Goal: Task Accomplishment & Management: Complete application form

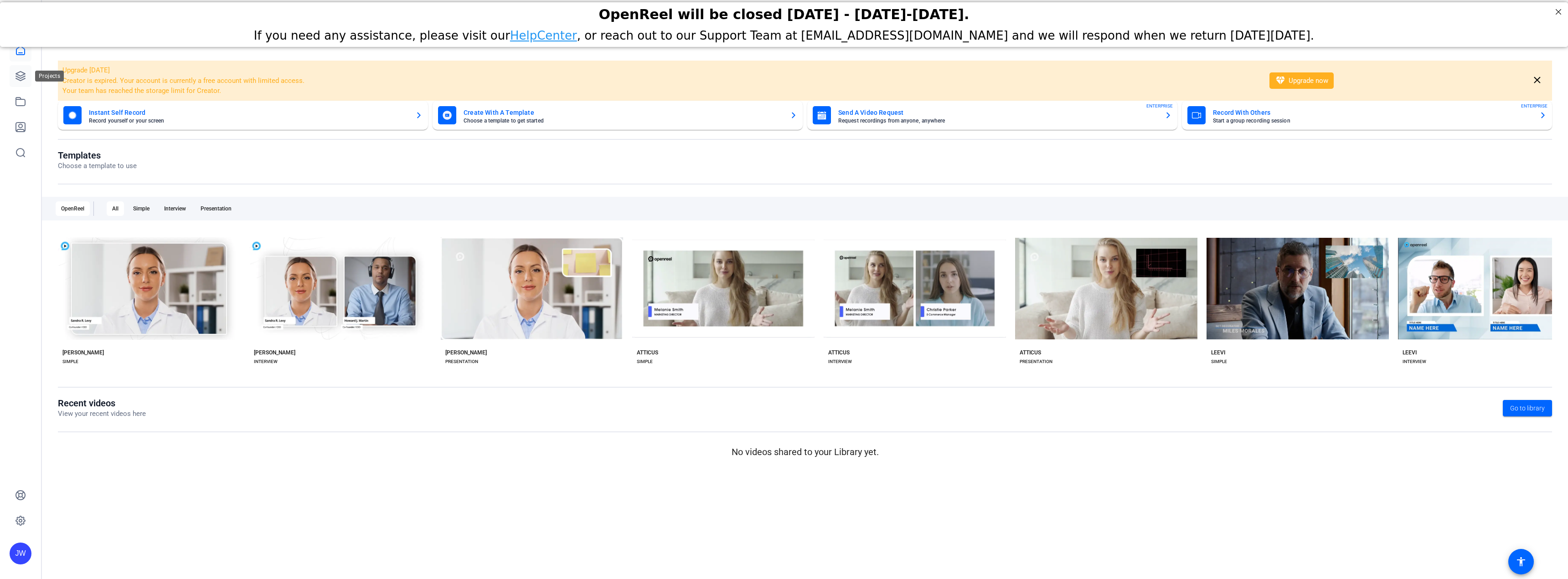
click at [14, 80] on link at bounding box center [20, 76] width 22 height 22
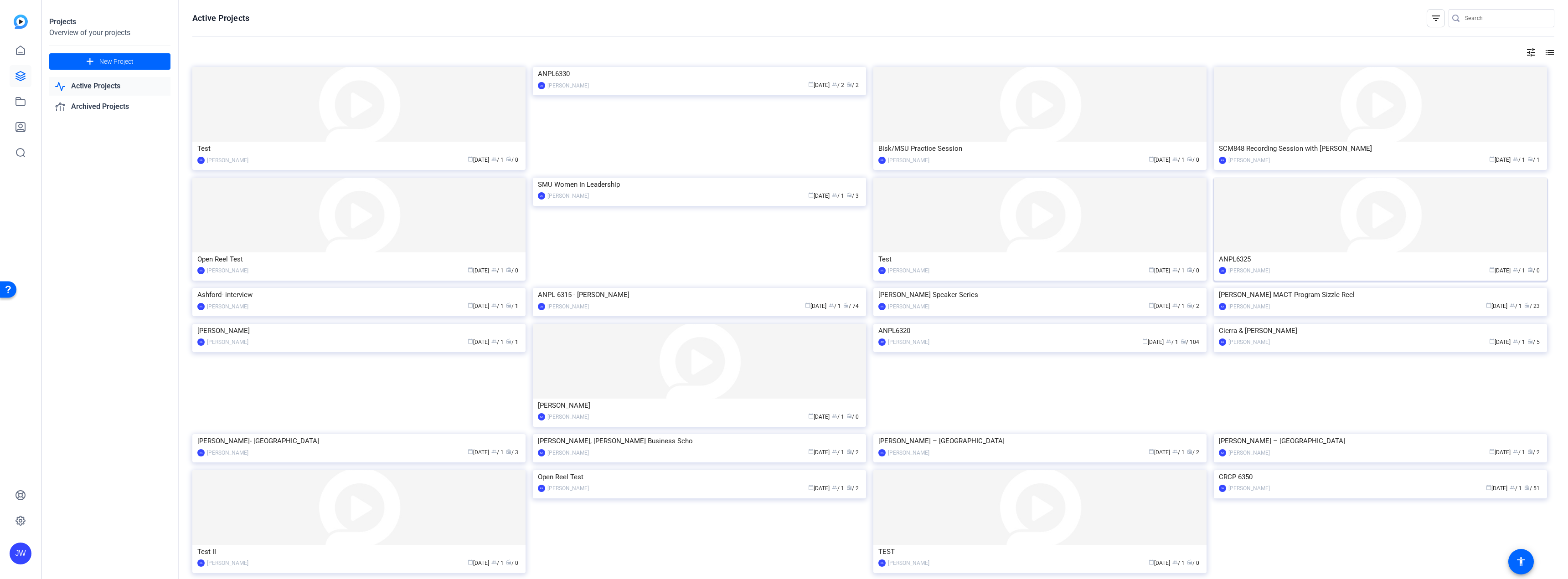
click at [1278, 214] on img at bounding box center [1380, 215] width 333 height 75
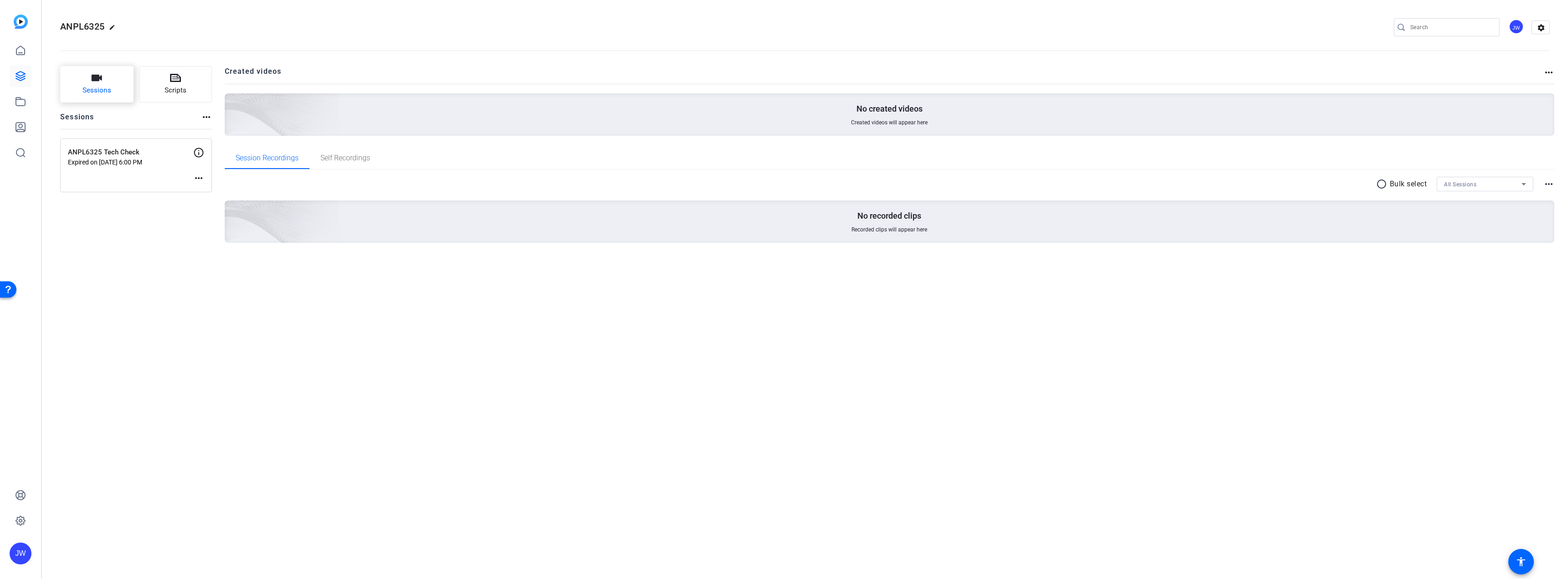
click at [108, 84] on button "Sessions" at bounding box center [97, 84] width 73 height 37
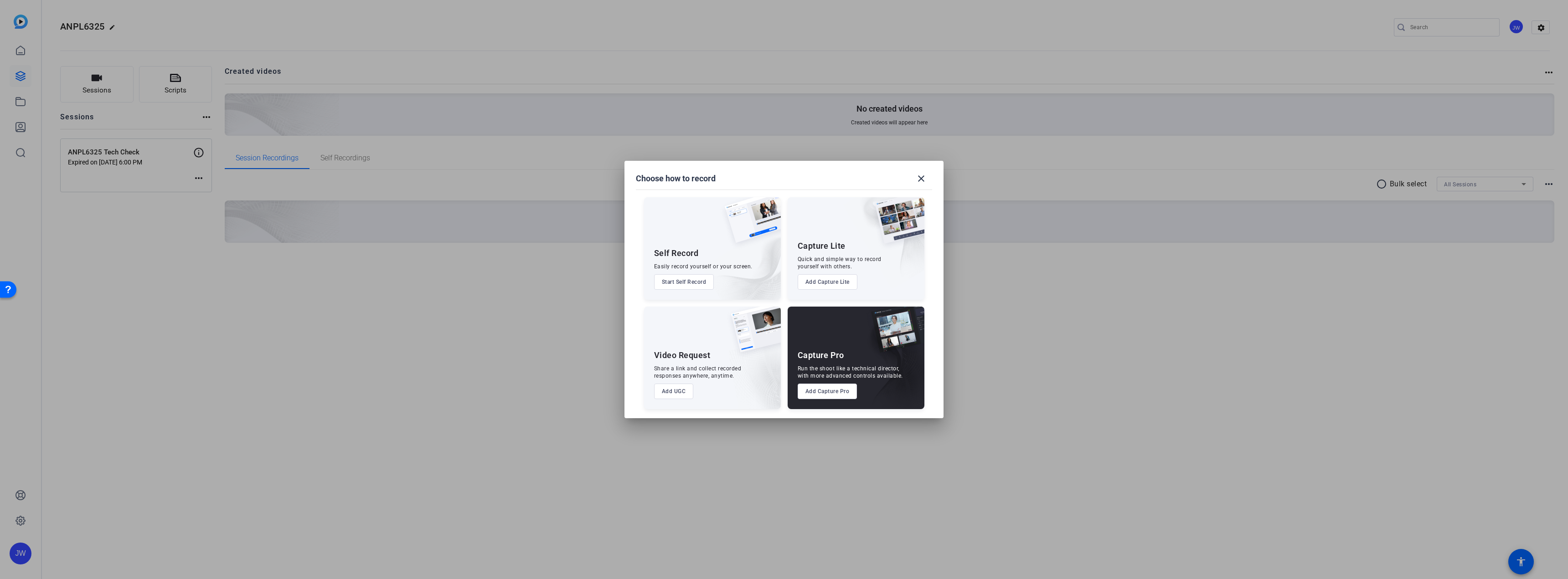
click at [815, 392] on button "Add Capture Pro" at bounding box center [827, 391] width 60 height 15
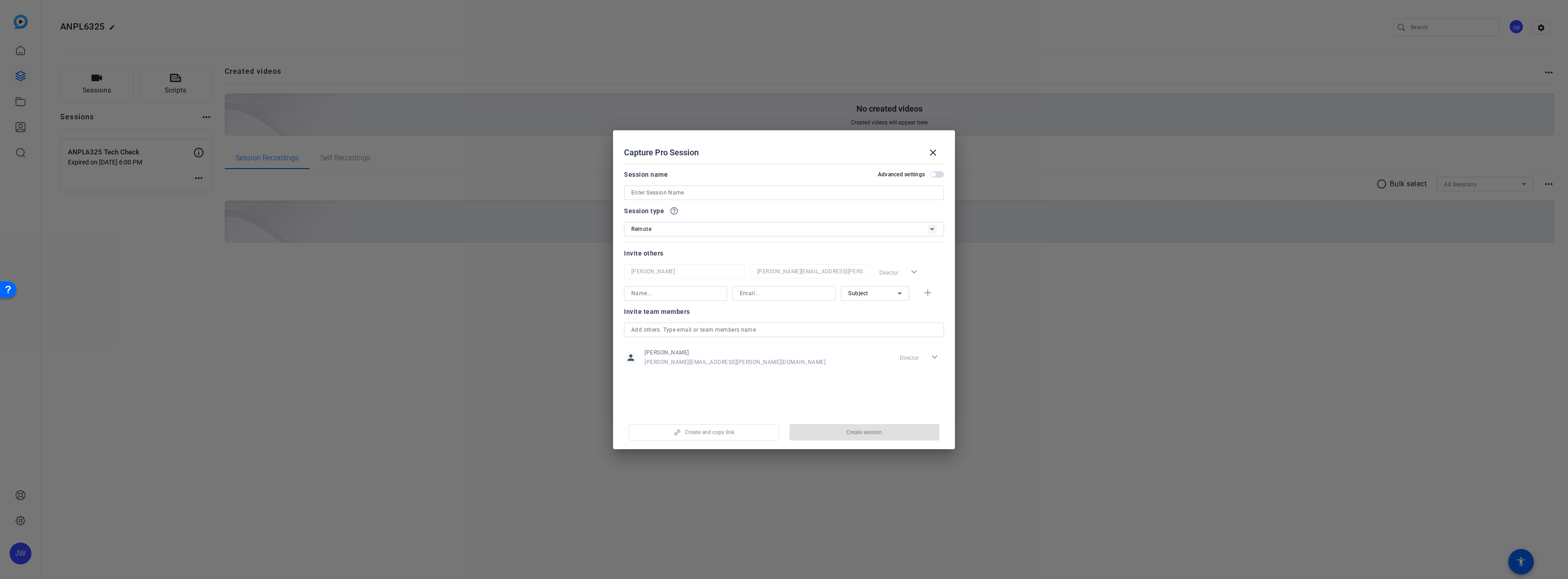
click at [646, 193] on input at bounding box center [784, 193] width 305 height 11
type input "S1"
click at [672, 296] on input at bounding box center [675, 293] width 89 height 11
type input "[PERSON_NAME]"
type input "[PERSON_NAME][EMAIL_ADDRESS][PERSON_NAME][DOMAIN_NAME]"
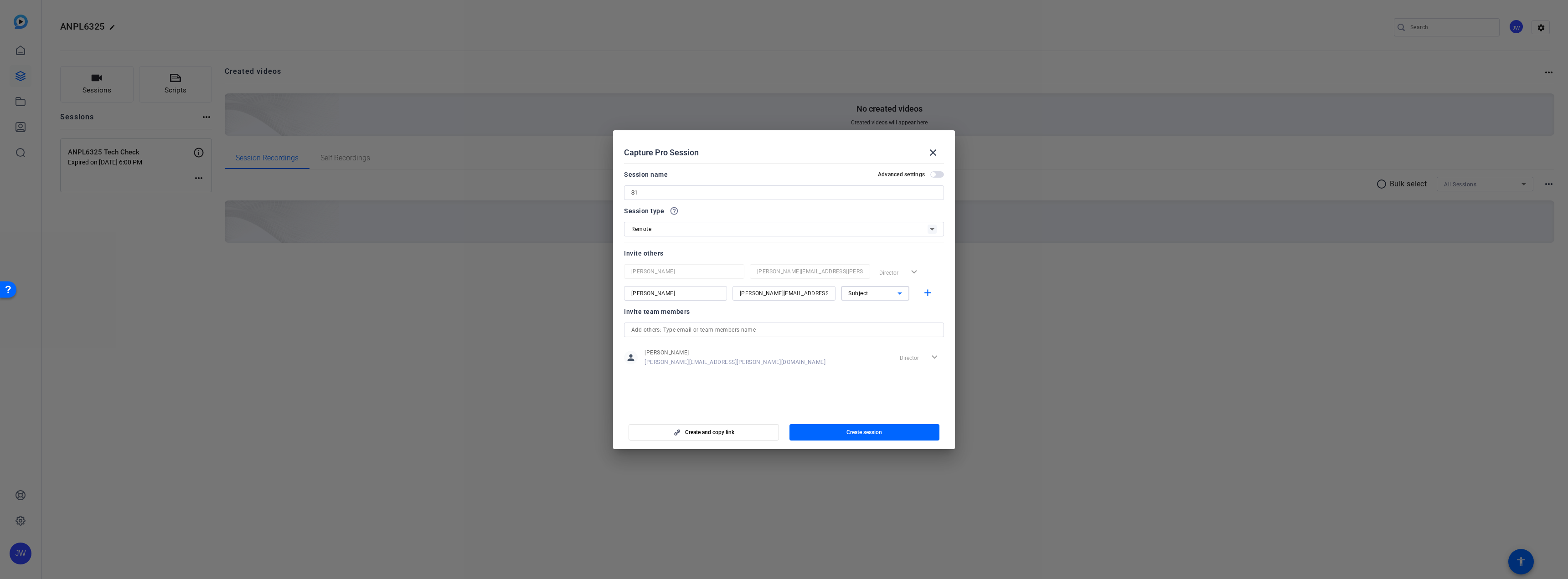
click at [857, 295] on span "Subject" at bounding box center [859, 292] width 20 height 6
drag, startPoint x: 865, startPoint y: 313, endPoint x: 888, endPoint y: 306, distance: 24.0
click at [866, 313] on span "Collaborator" at bounding box center [865, 311] width 33 height 11
click at [920, 294] on span "button" at bounding box center [929, 293] width 29 height 22
click at [939, 175] on span "button" at bounding box center [937, 174] width 14 height 6
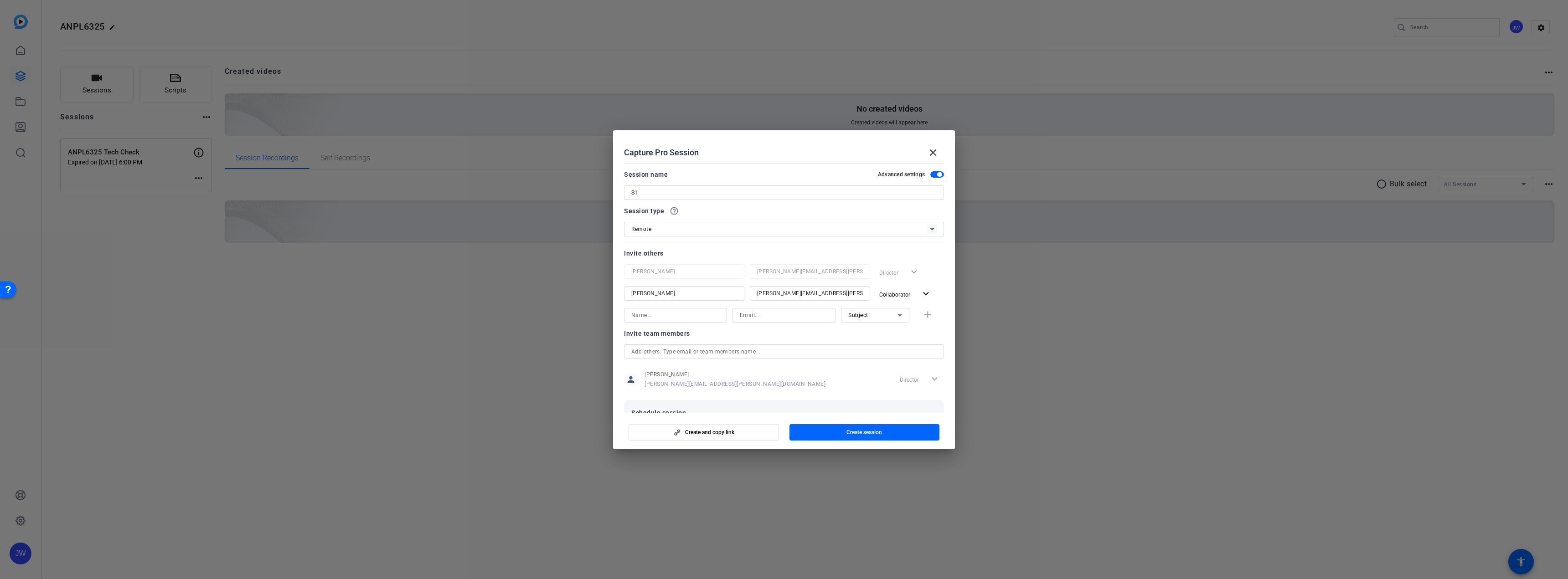
click at [736, 355] on input "text" at bounding box center [784, 351] width 305 height 11
click at [660, 400] on span "[PERSON_NAME]" at bounding box center [666, 399] width 43 height 8
click at [657, 335] on input at bounding box center [675, 337] width 89 height 11
type input "[PERSON_NAME]"
click at [758, 335] on input at bounding box center [784, 337] width 89 height 11
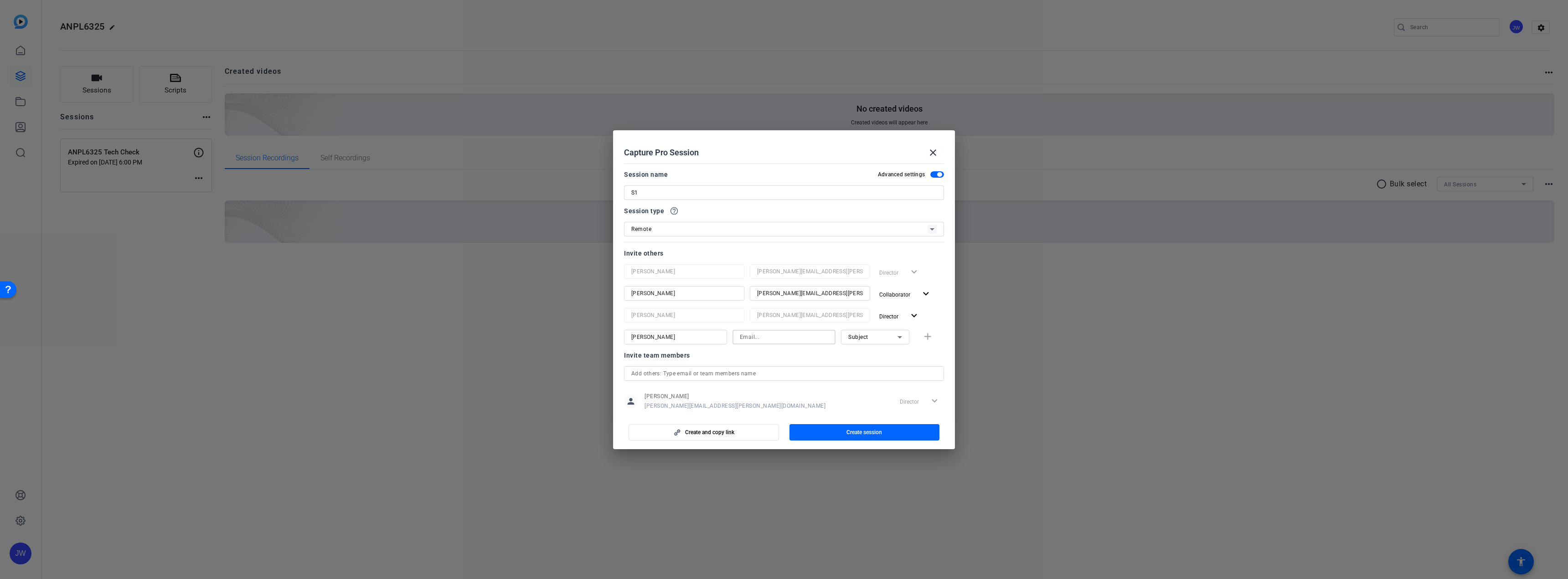
paste input "[EMAIL_ADDRESS][DOMAIN_NAME]"
type input "[EMAIL_ADDRESS][DOMAIN_NAME]"
click at [922, 335] on mat-icon "add" at bounding box center [927, 337] width 11 height 11
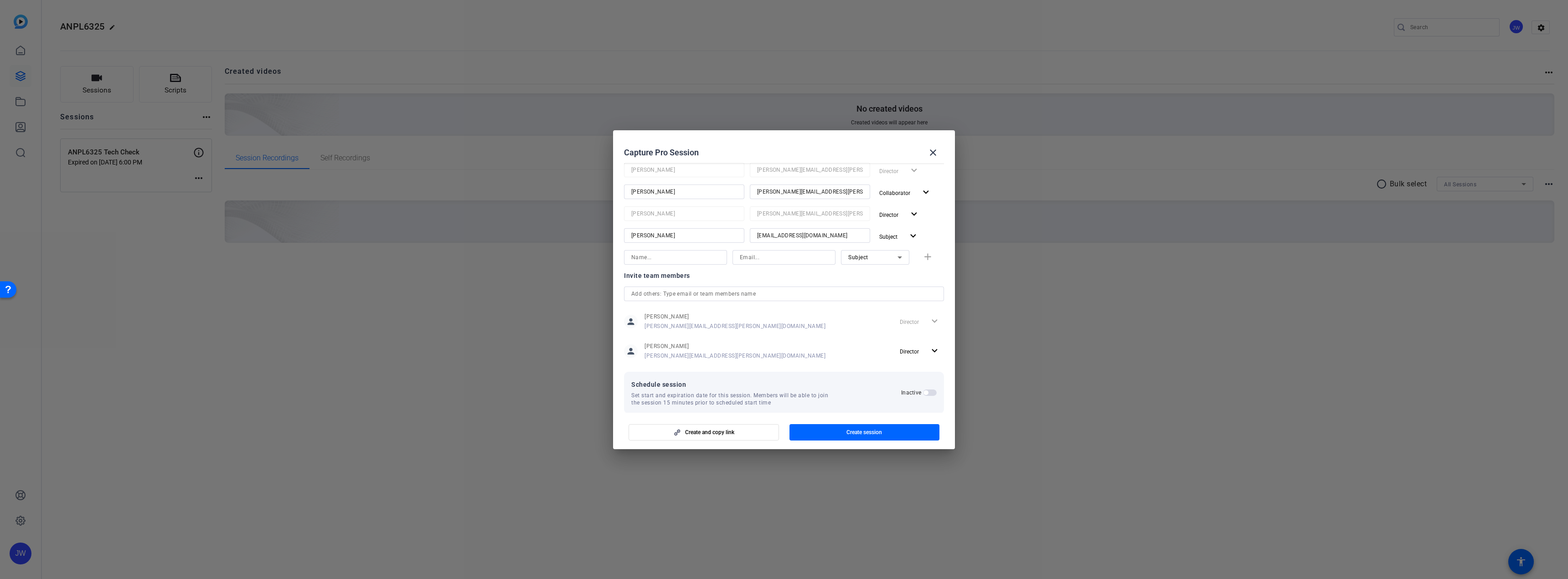
scroll to position [113, 0]
click at [923, 384] on span "button" at bounding box center [925, 381] width 4 height 4
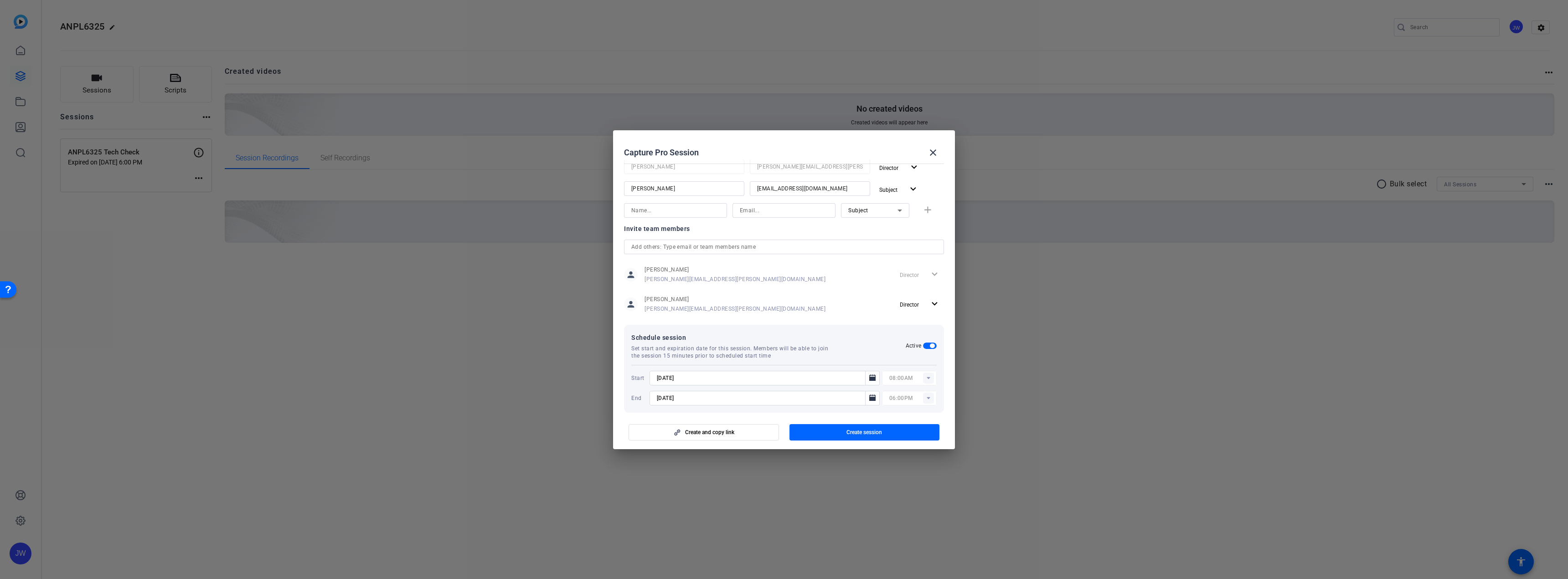
scroll to position [153, 0]
click at [923, 377] on rect at bounding box center [928, 374] width 11 height 11
click at [908, 459] on mat-option "09:45AM" at bounding box center [905, 460] width 55 height 14
type input "09:45AM"
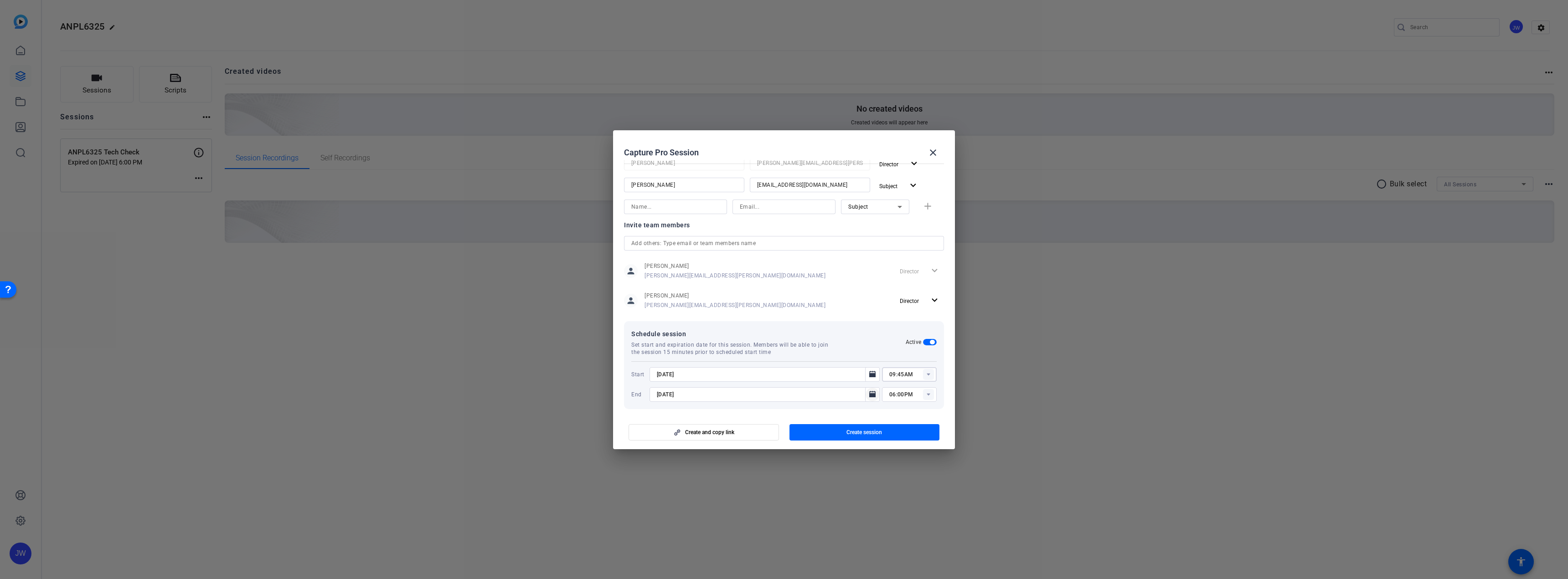
click at [869, 395] on icon "Open calendar" at bounding box center [871, 394] width 6 height 6
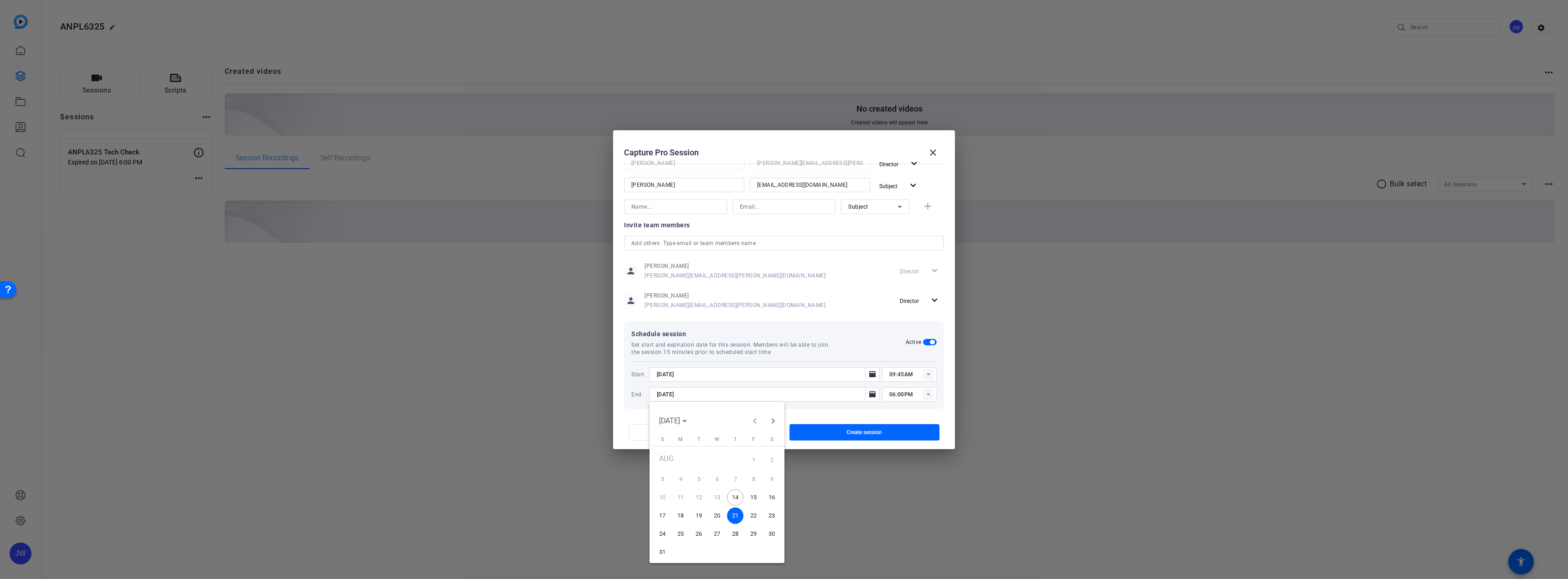
click at [735, 500] on span "14" at bounding box center [735, 497] width 16 height 16
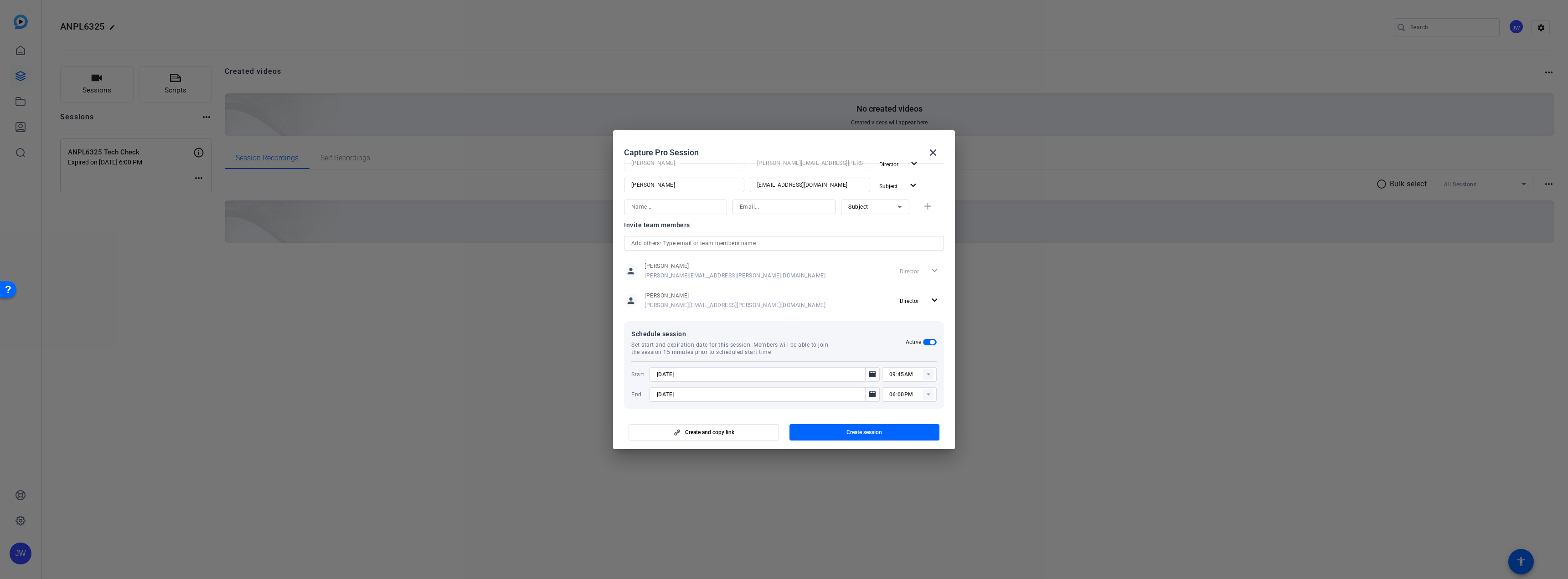
type input "[DATE]"
click at [843, 434] on span "button" at bounding box center [865, 432] width 150 height 22
